Goal: Find specific page/section

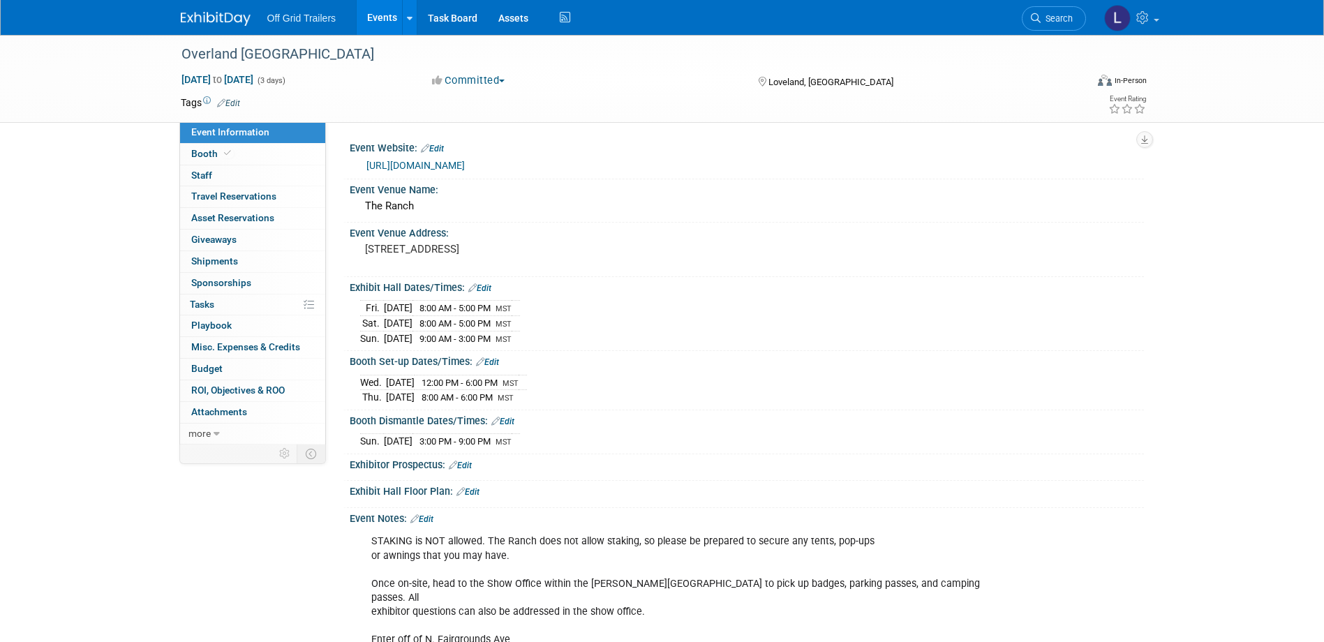
click at [225, 14] on img at bounding box center [216, 19] width 70 height 14
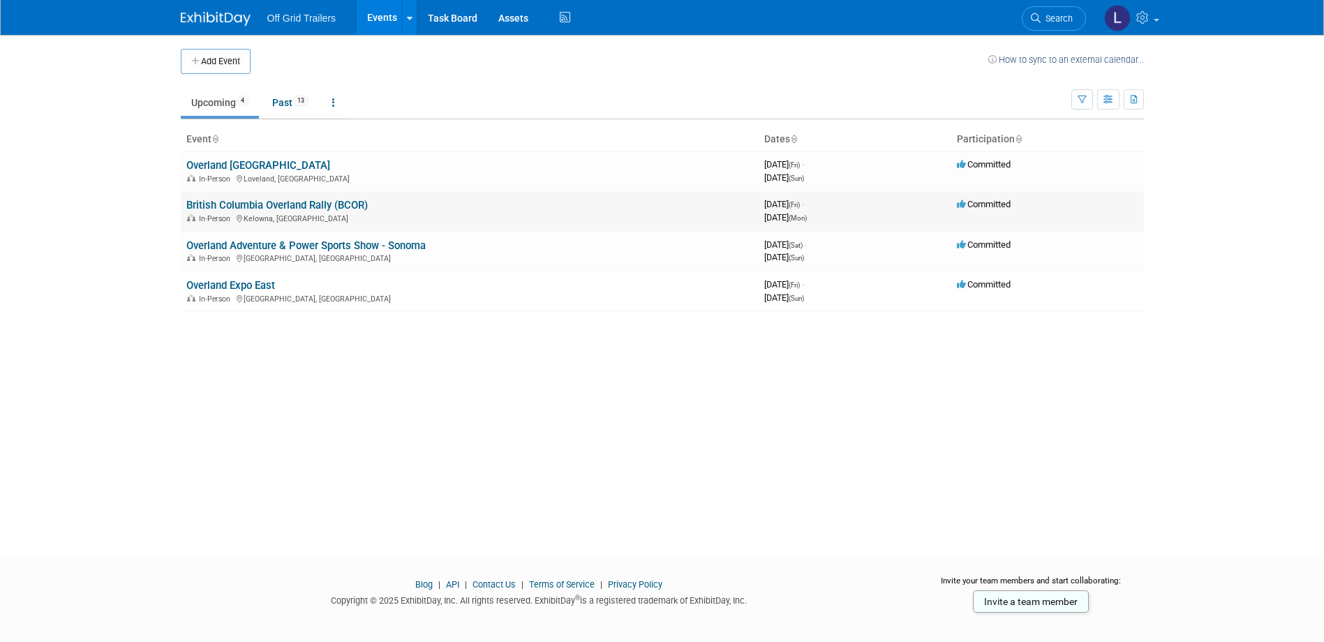
click at [297, 204] on link "British Columbia Overland Rally (BCOR)" at bounding box center [276, 205] width 181 height 13
